Goal: Check status: Check status

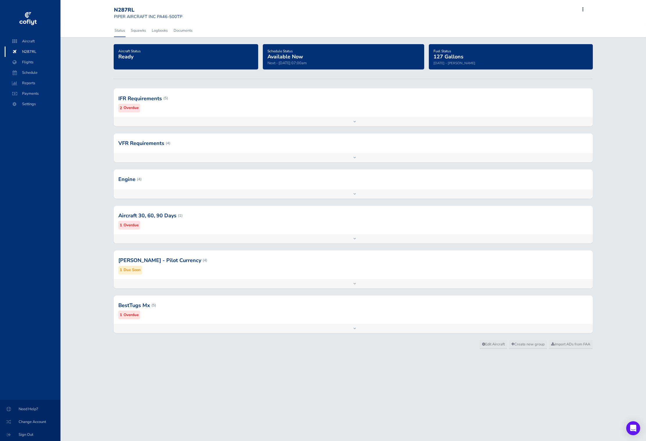
click at [173, 312] on div at bounding box center [353, 305] width 479 height 28
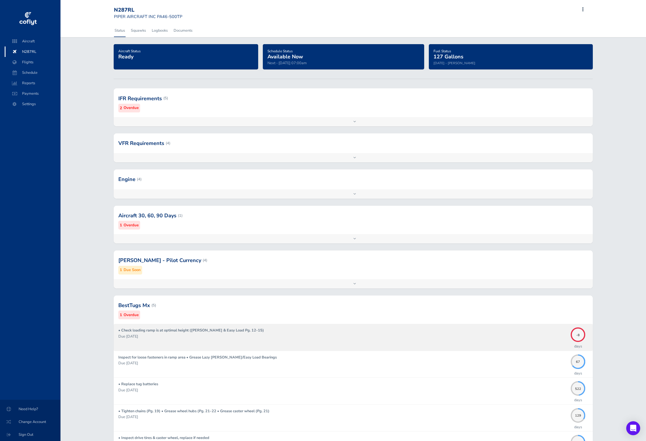
click at [381, 339] on p "Due [DATE]" at bounding box center [342, 337] width 449 height 6
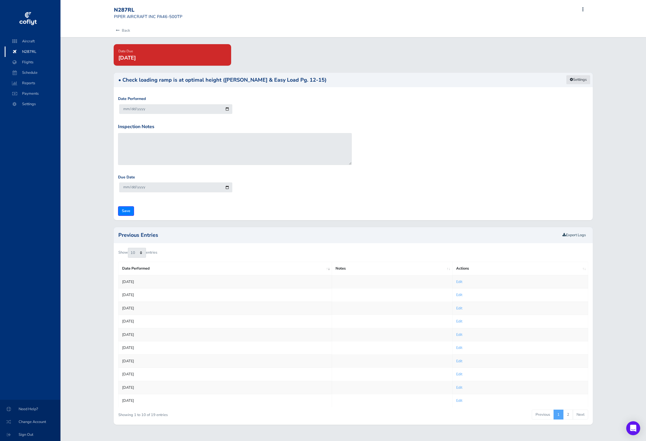
click at [577, 78] on link "Settings" at bounding box center [578, 80] width 24 height 10
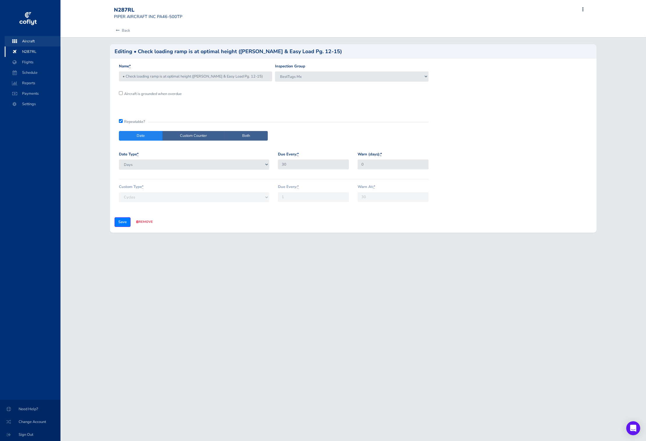
click at [37, 40] on span "Aircraft" at bounding box center [32, 41] width 44 height 10
